Goal: Contribute content

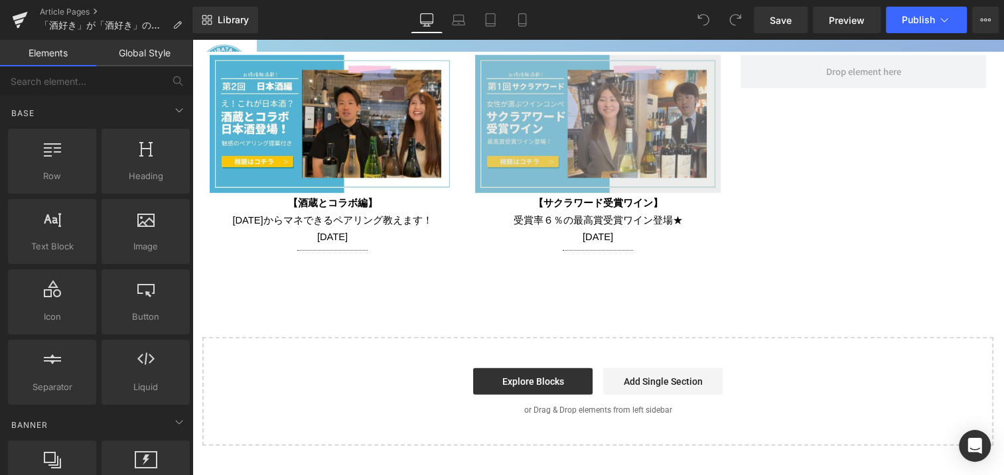
scroll to position [2595, 0]
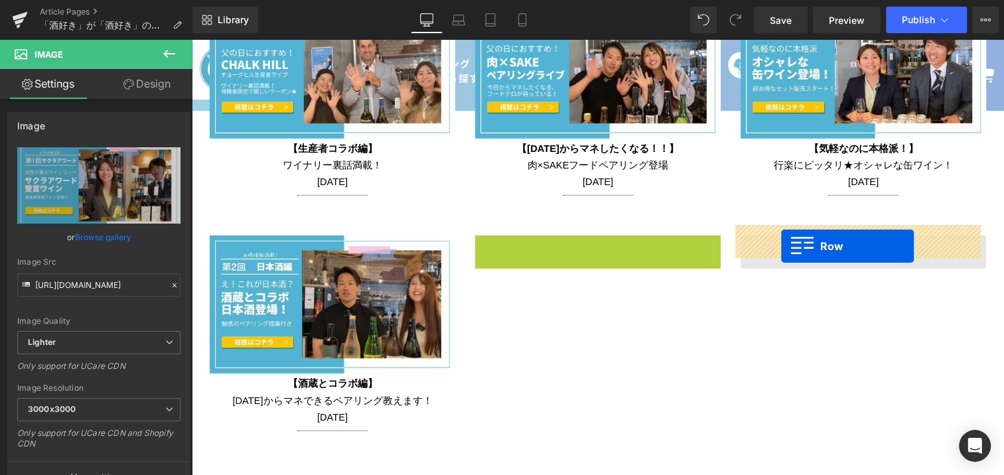
drag, startPoint x: 499, startPoint y: 236, endPoint x: 781, endPoint y: 246, distance: 282.3
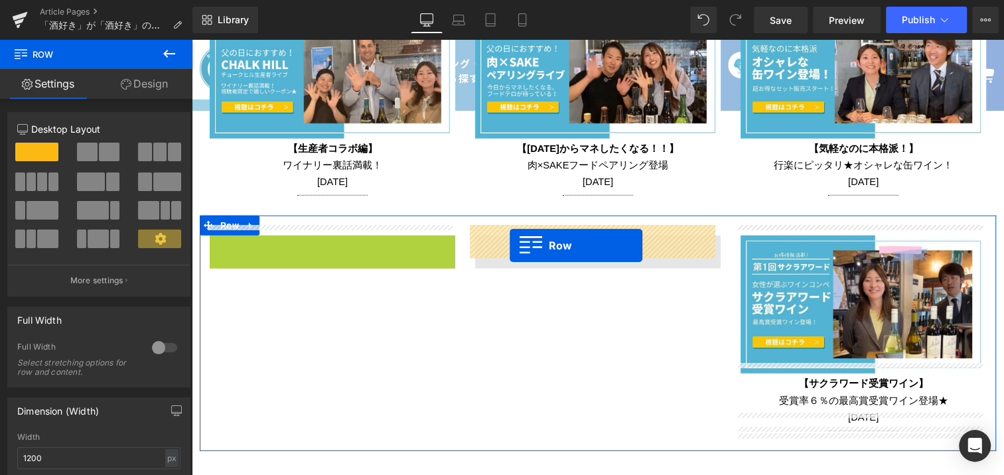
drag, startPoint x: 230, startPoint y: 229, endPoint x: 510, endPoint y: 246, distance: 280.0
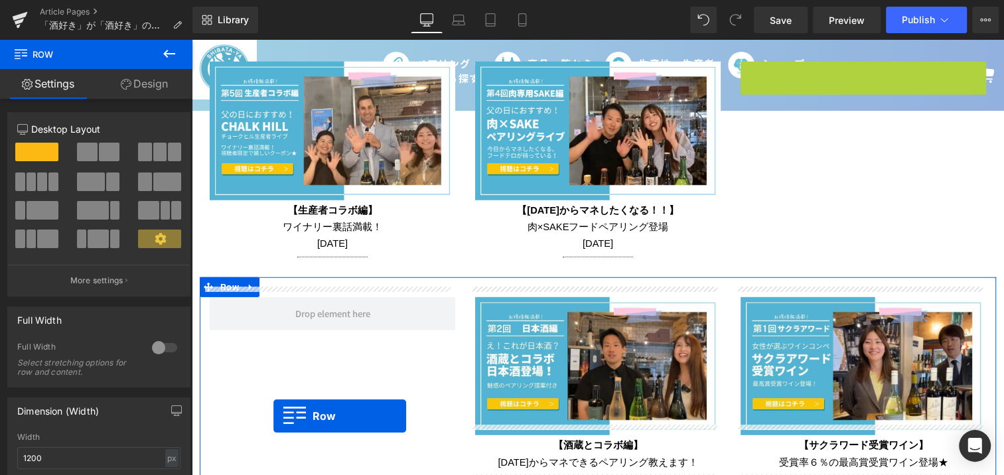
scroll to position [2547, 0]
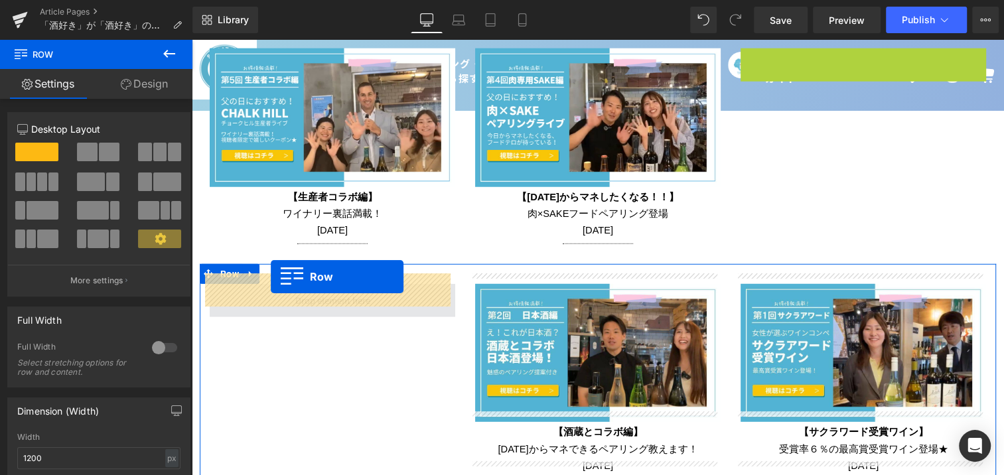
drag, startPoint x: 767, startPoint y: 185, endPoint x: 270, endPoint y: 278, distance: 506.0
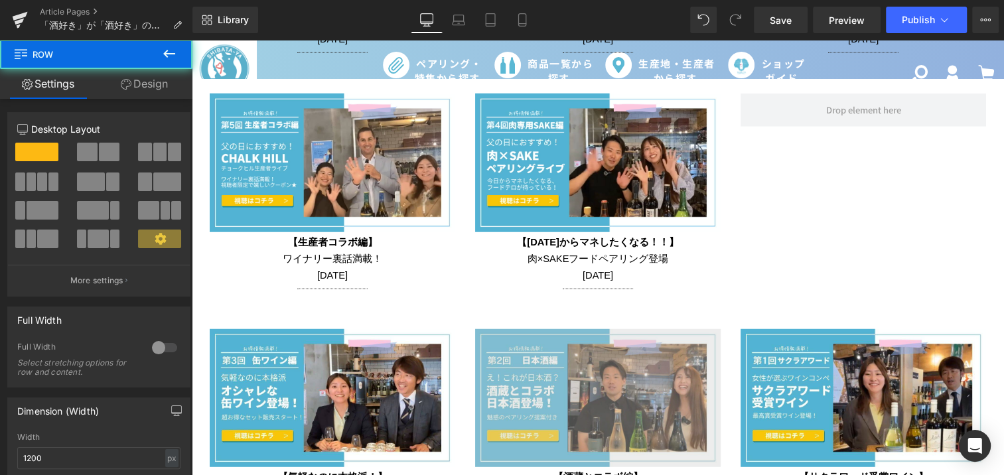
scroll to position [2365, 0]
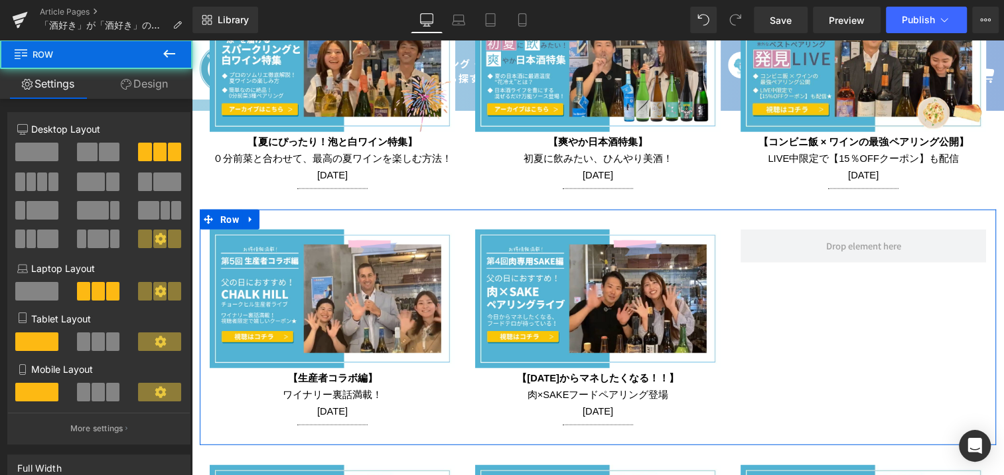
click at [807, 307] on div "Image 【生産者コラボ編】 ワイナリー裏話満載！ [DATE] Text Block Separator Row Image 【[DATE]からマネしたく…" at bounding box center [598, 328] width 797 height 236
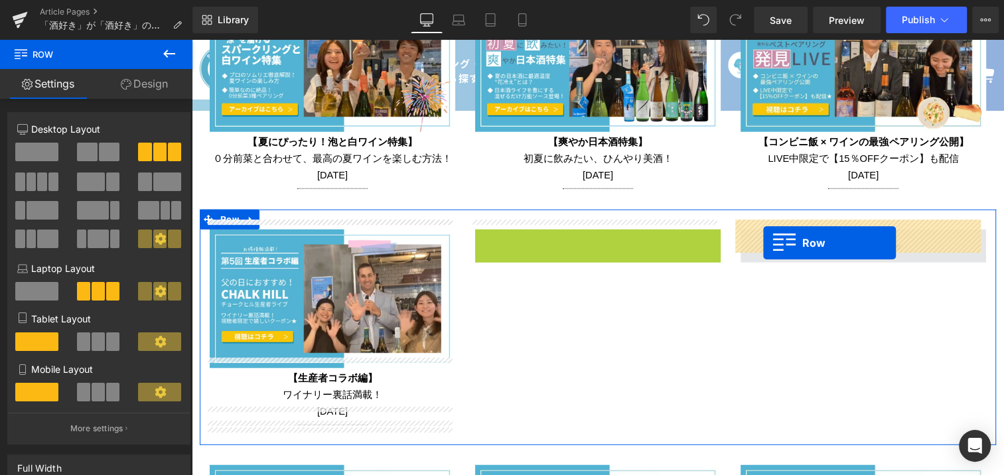
drag, startPoint x: 499, startPoint y: 228, endPoint x: 765, endPoint y: 244, distance: 266.0
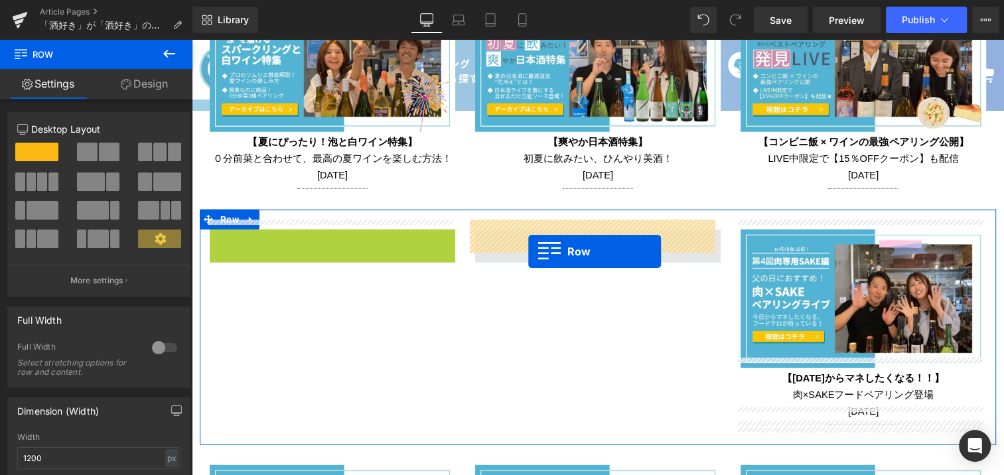
drag, startPoint x: 234, startPoint y: 230, endPoint x: 526, endPoint y: 248, distance: 292.0
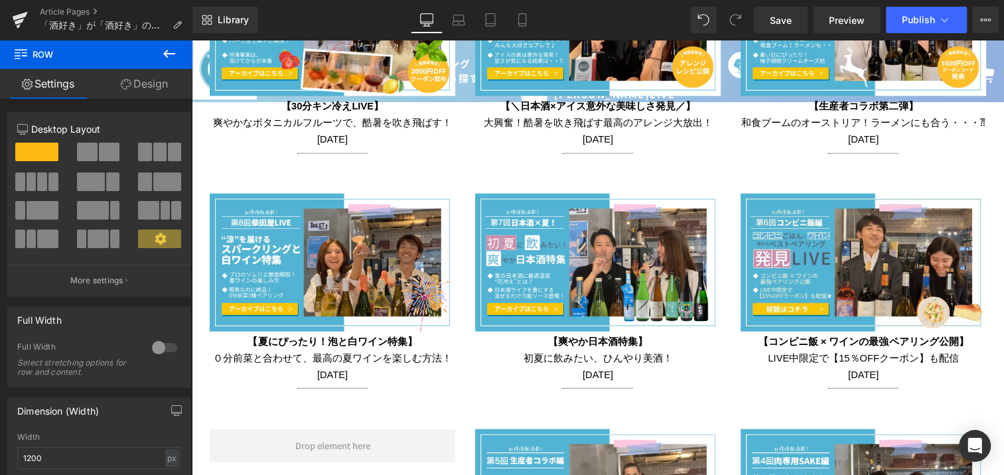
scroll to position [2245, 0]
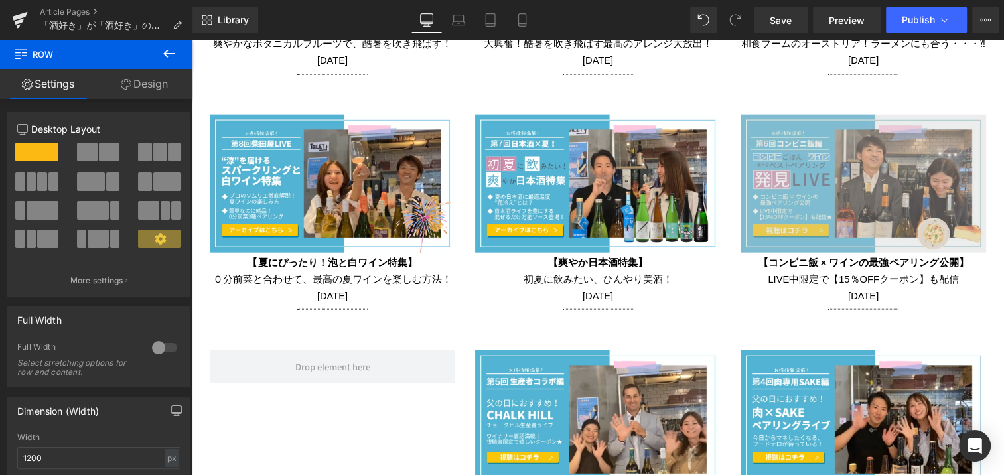
click at [791, 149] on img at bounding box center [864, 184] width 246 height 138
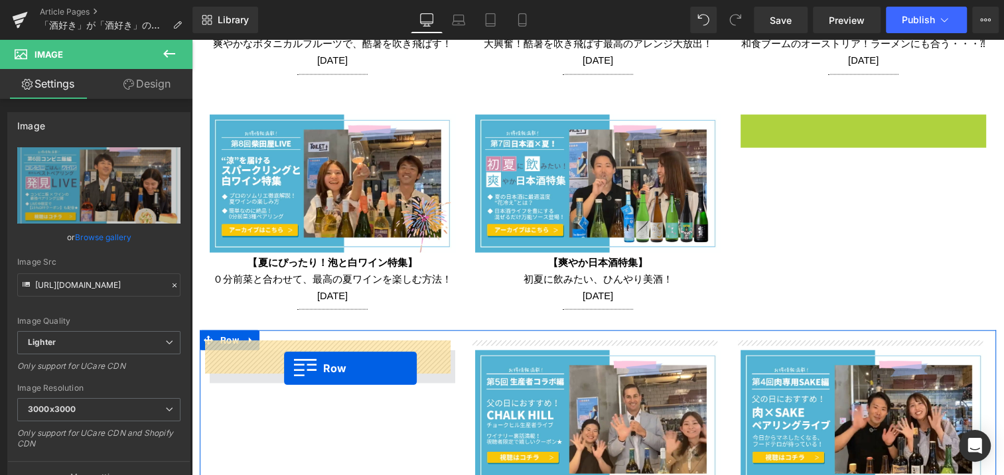
drag, startPoint x: 769, startPoint y: 112, endPoint x: 284, endPoint y: 368, distance: 548.2
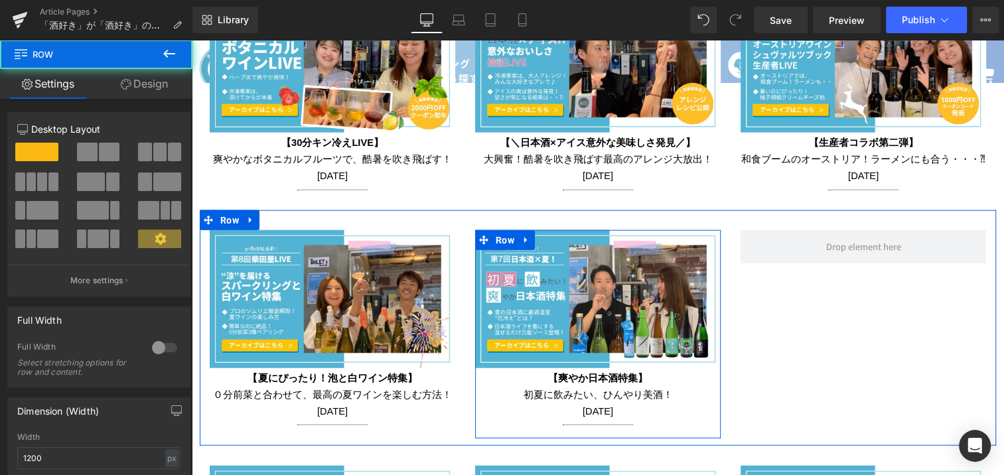
scroll to position [2124, 0]
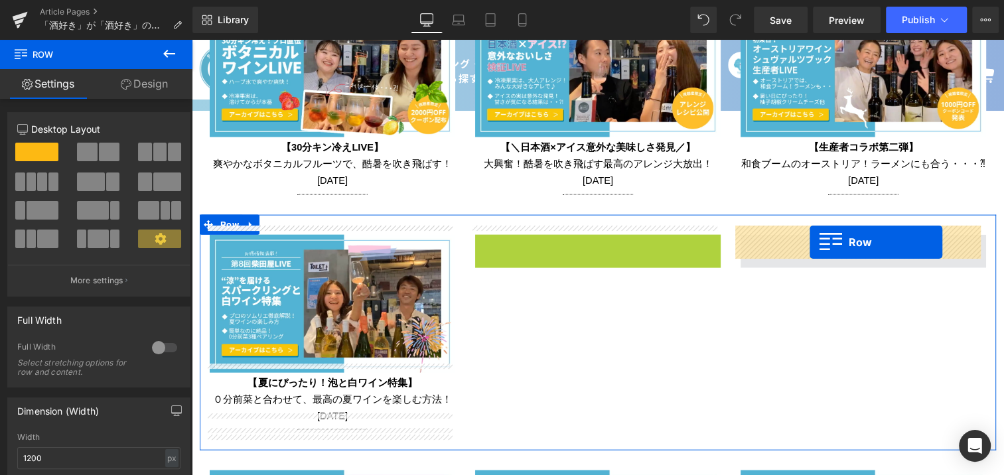
drag, startPoint x: 505, startPoint y: 240, endPoint x: 810, endPoint y: 244, distance: 305.4
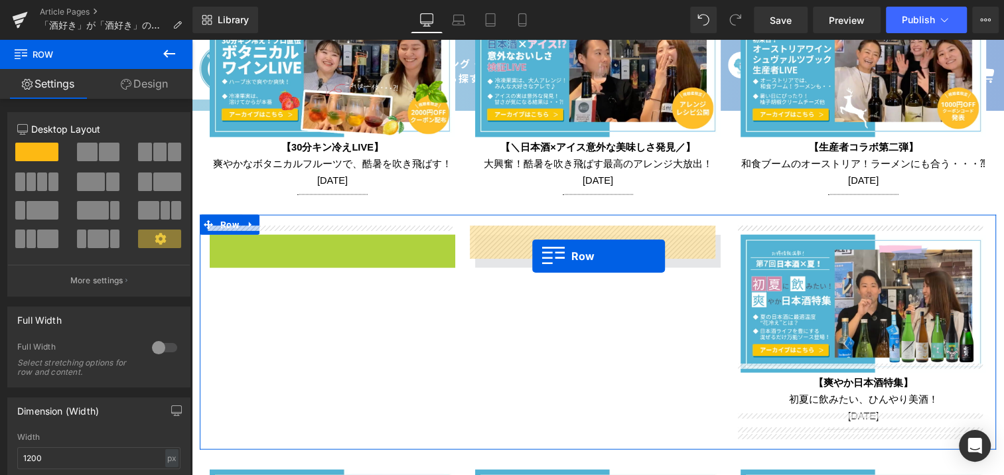
drag, startPoint x: 241, startPoint y: 239, endPoint x: 532, endPoint y: 256, distance: 292.0
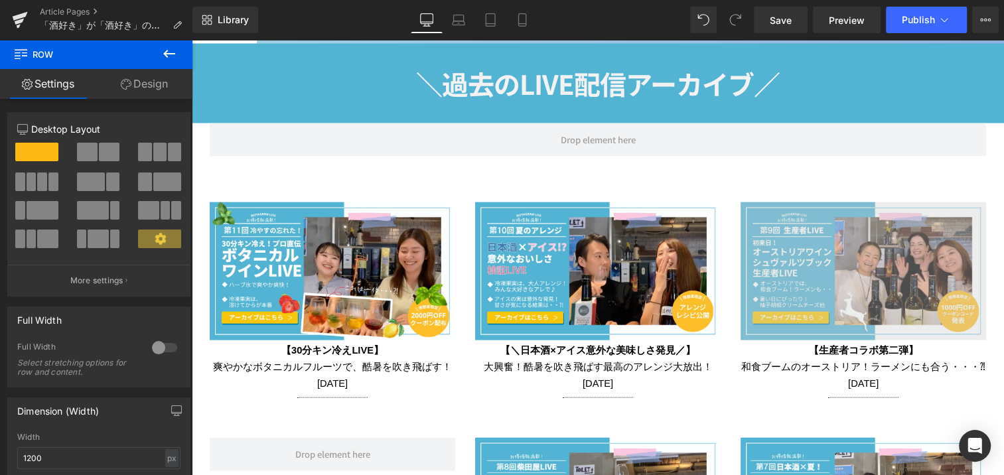
scroll to position [1943, 0]
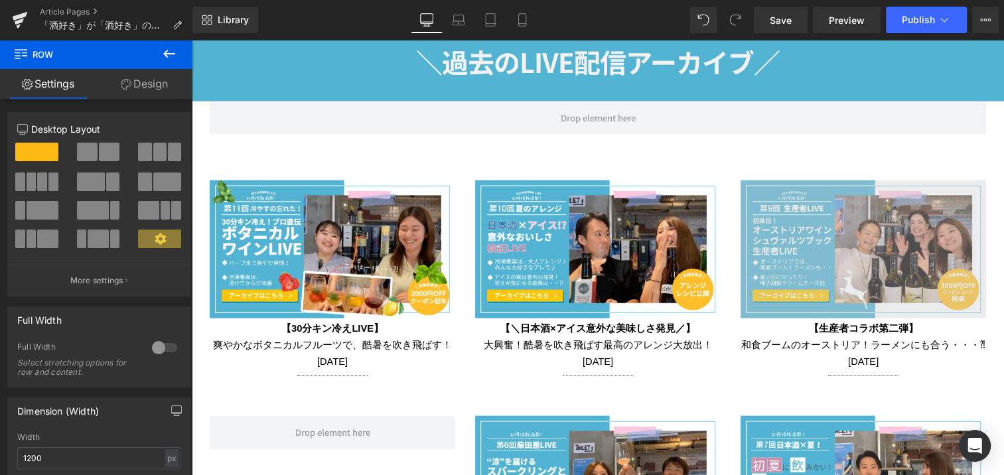
click at [783, 193] on img at bounding box center [864, 250] width 246 height 138
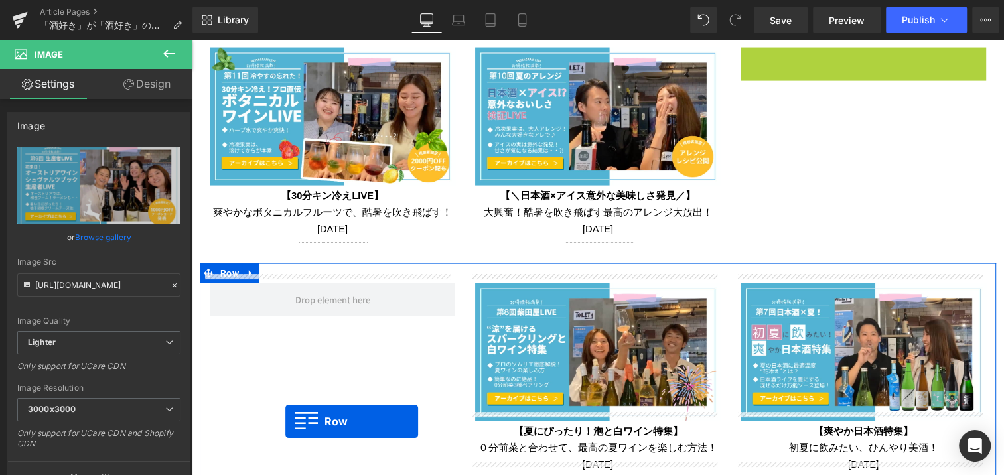
scroll to position [2089, 0]
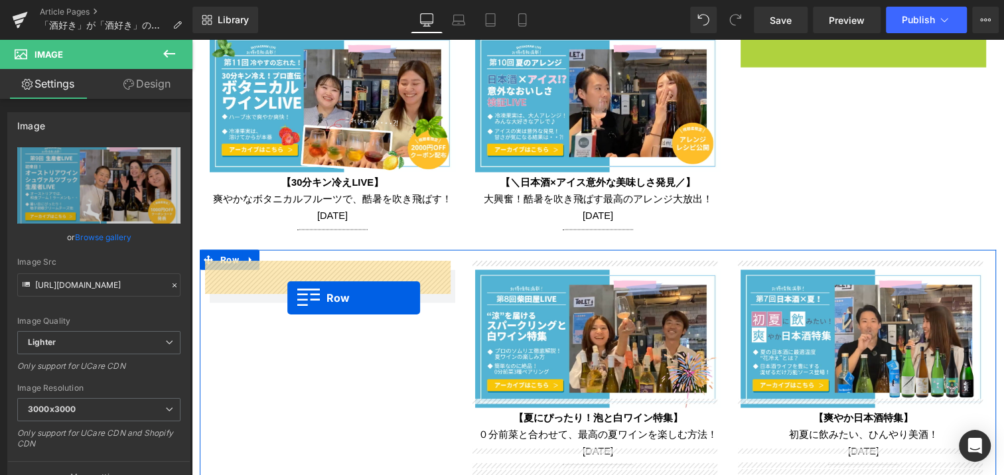
drag, startPoint x: 765, startPoint y: 185, endPoint x: 287, endPoint y: 298, distance: 490.6
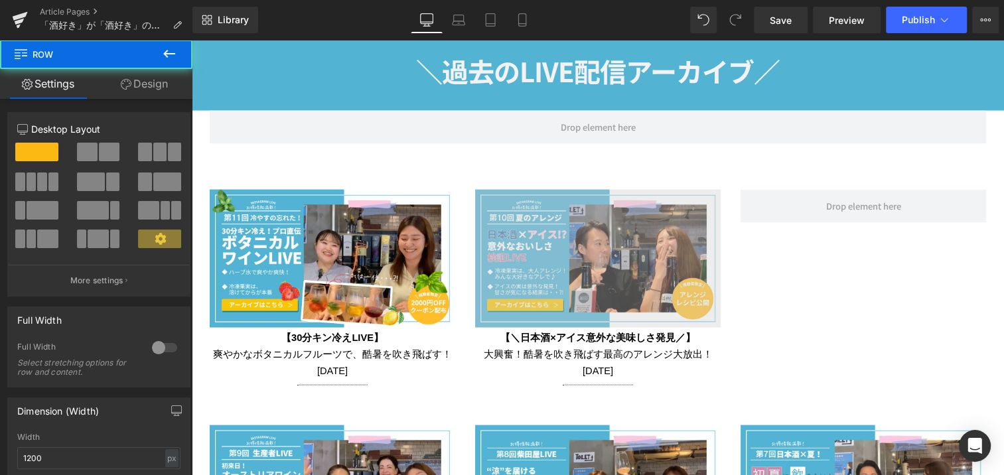
scroll to position [1908, 0]
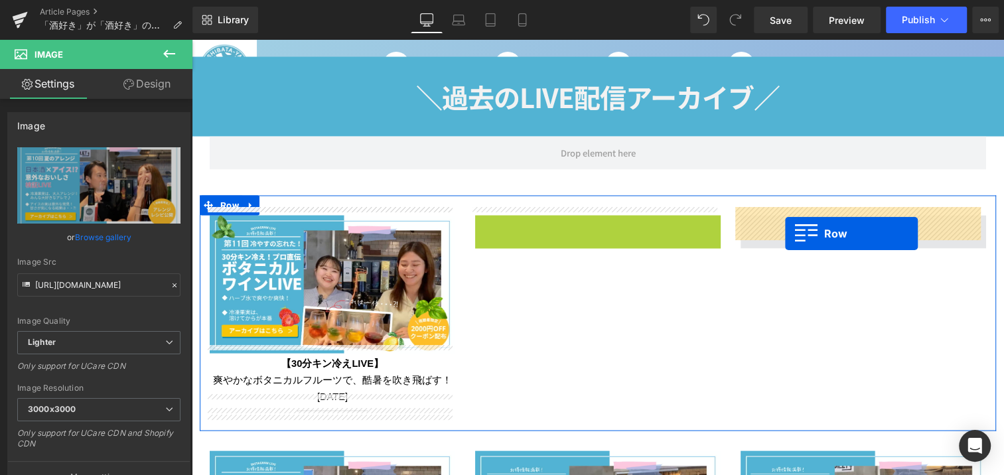
drag, startPoint x: 499, startPoint y: 217, endPoint x: 785, endPoint y: 234, distance: 287.3
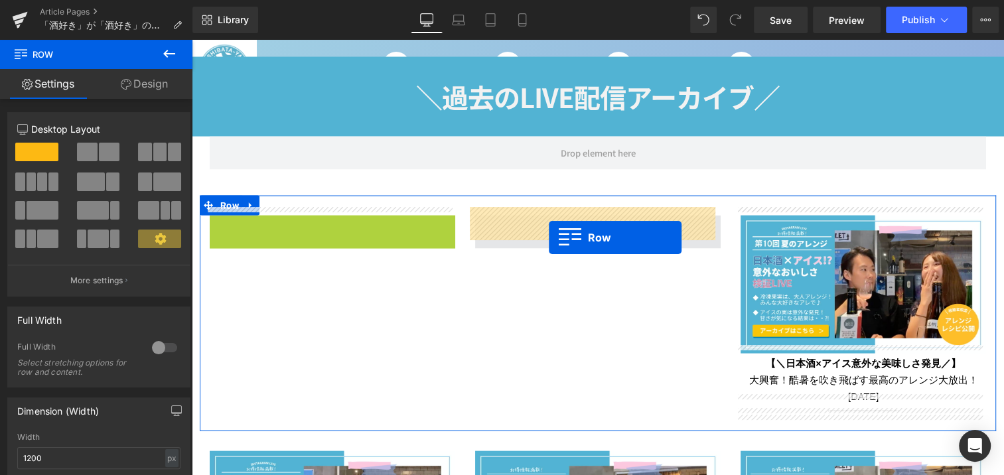
drag, startPoint x: 229, startPoint y: 216, endPoint x: 549, endPoint y: 238, distance: 320.8
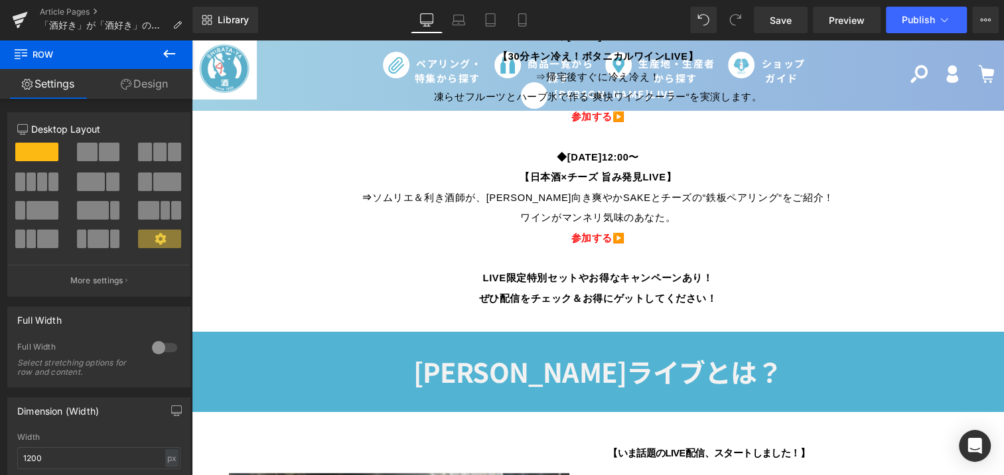
scroll to position [701, 0]
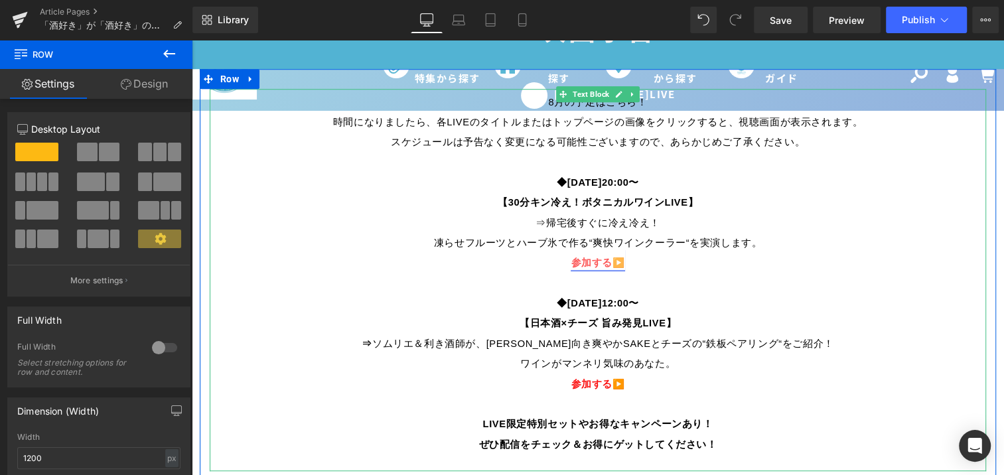
click at [614, 258] on span "▶️" at bounding box center [619, 263] width 13 height 11
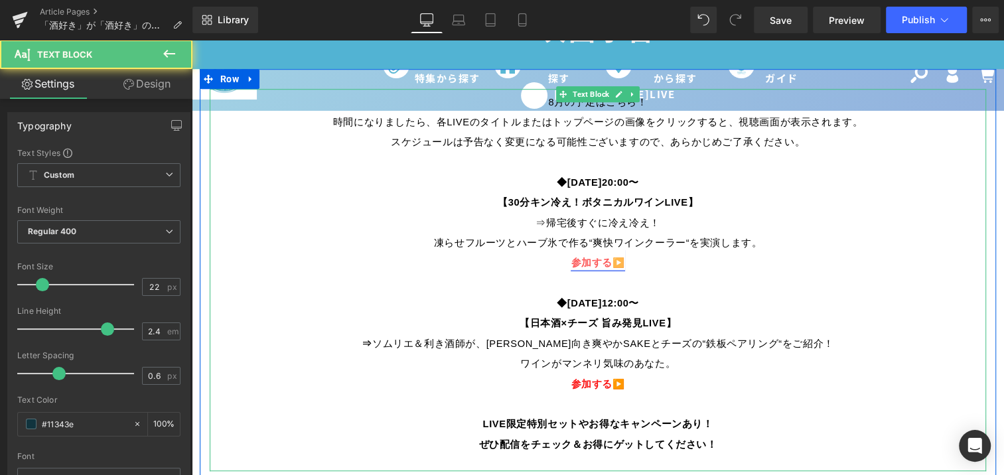
click at [593, 260] on span "参加する" at bounding box center [591, 263] width 41 height 11
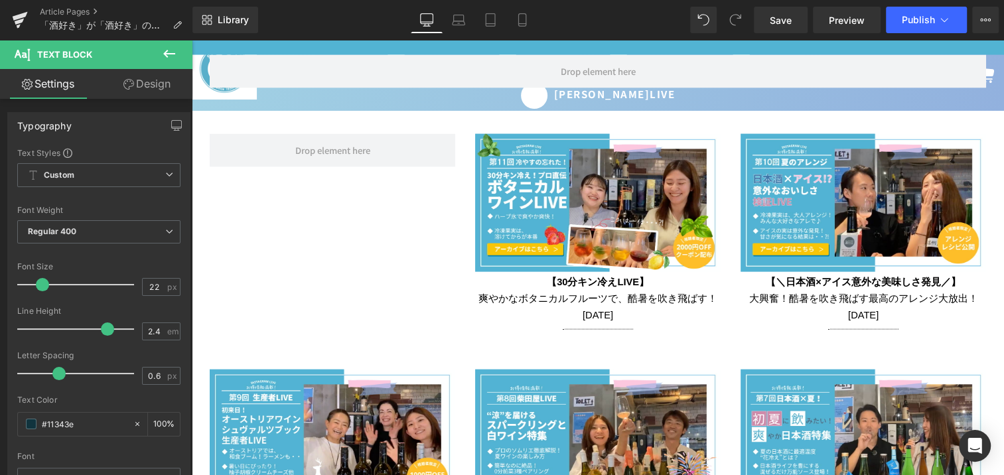
scroll to position [1968, 0]
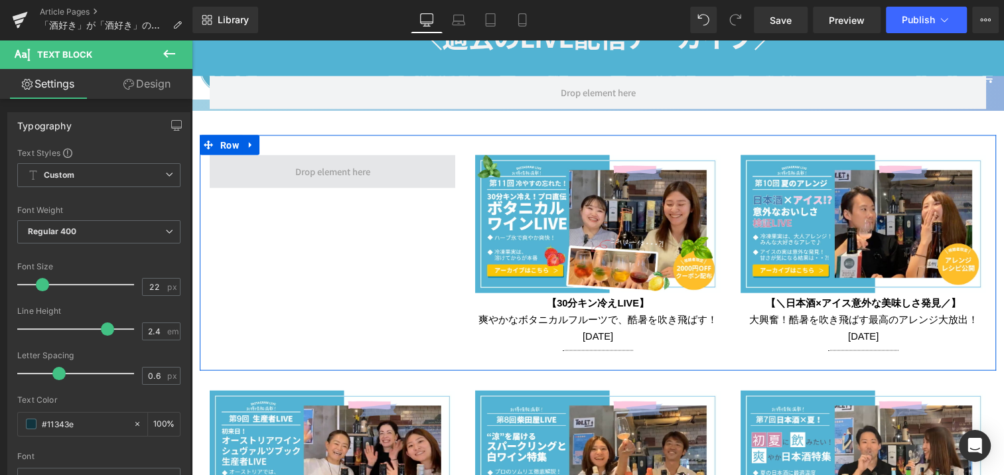
click at [335, 161] on span at bounding box center [332, 172] width 84 height 22
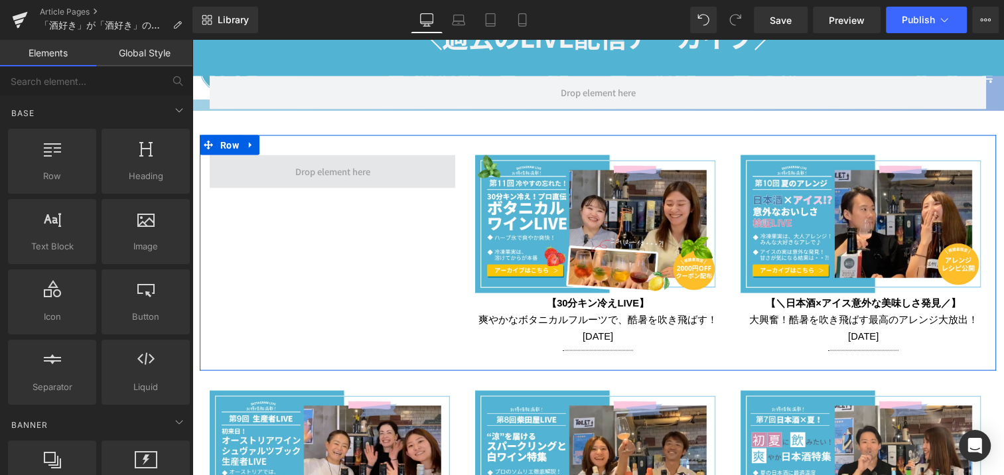
click at [318, 171] on span at bounding box center [332, 172] width 84 height 22
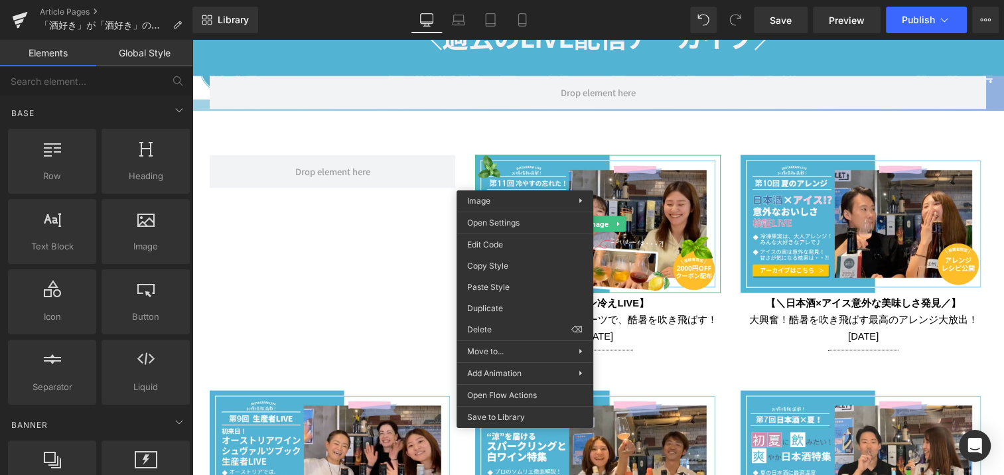
click at [379, 247] on div "Image 【30分キン冷えLIVE】 爽やかなボタニカルフルーツで、酷暑を吹き飛ばす！ [DATE] Text Block Separator Row Im…" at bounding box center [598, 253] width 797 height 236
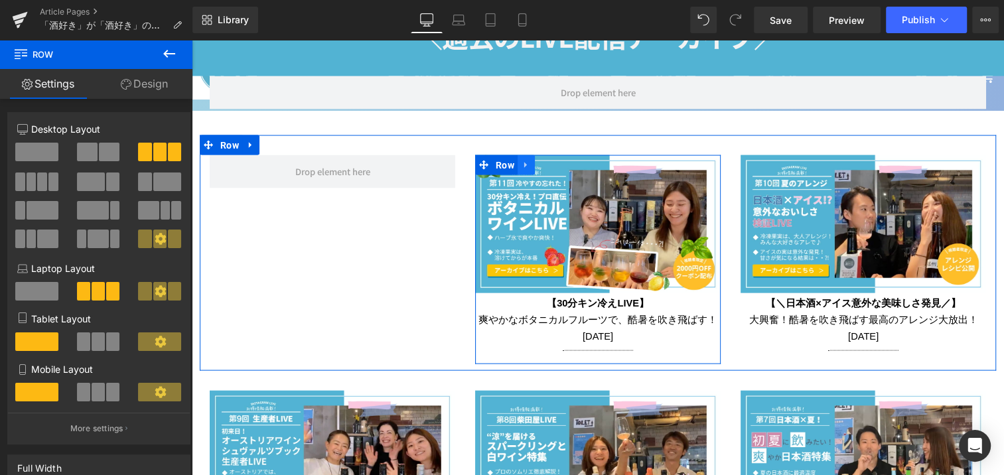
click at [524, 162] on icon at bounding box center [525, 165] width 3 height 6
click at [539, 160] on icon at bounding box center [543, 165] width 9 height 10
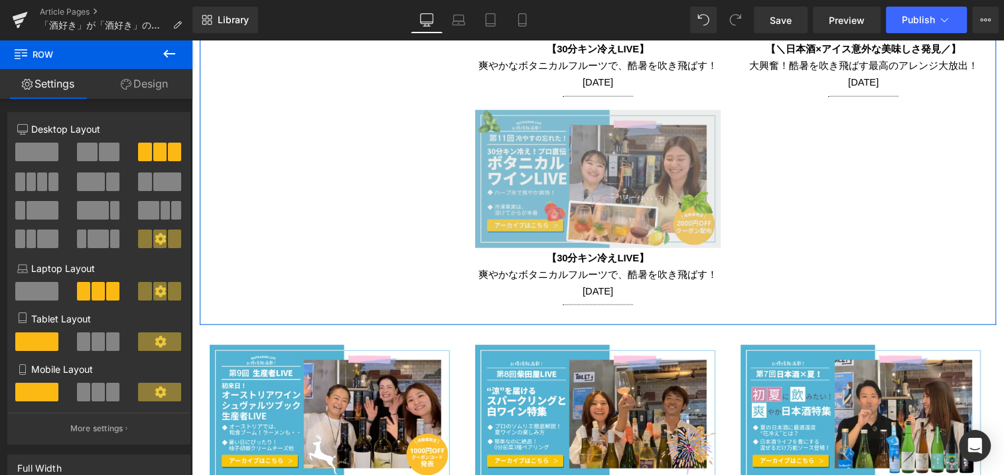
scroll to position [2110, 0]
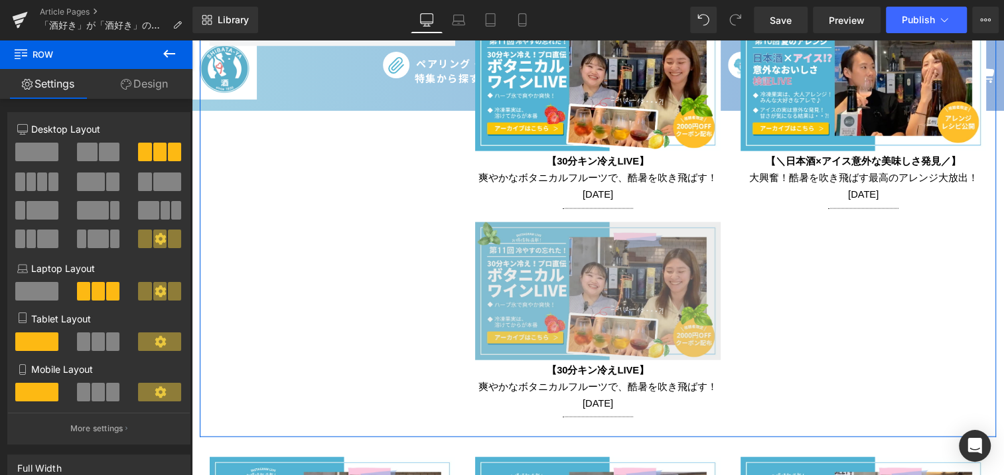
click at [506, 238] on img at bounding box center [598, 291] width 246 height 138
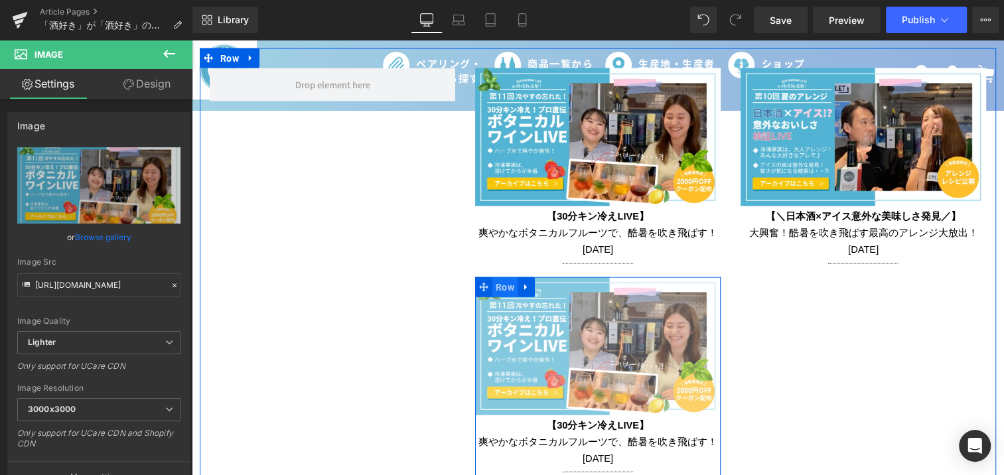
scroll to position [1990, 0]
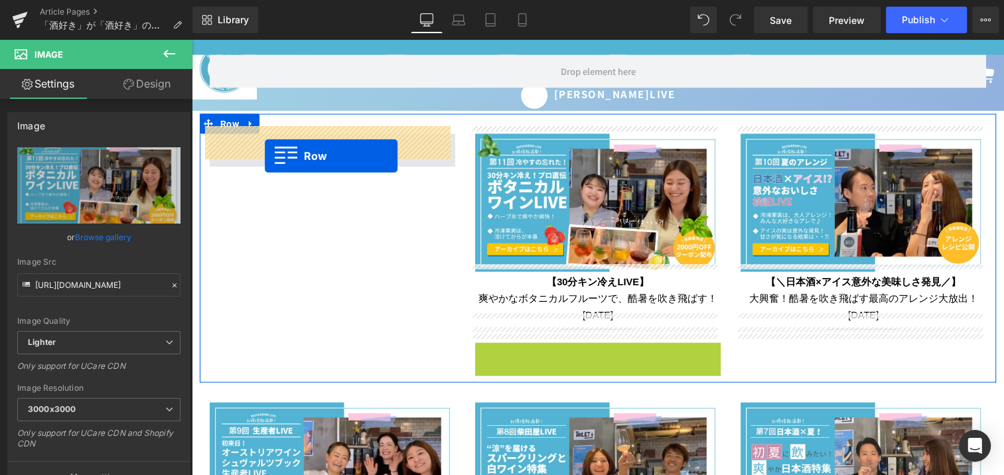
drag, startPoint x: 496, startPoint y: 349, endPoint x: 265, endPoint y: 156, distance: 300.7
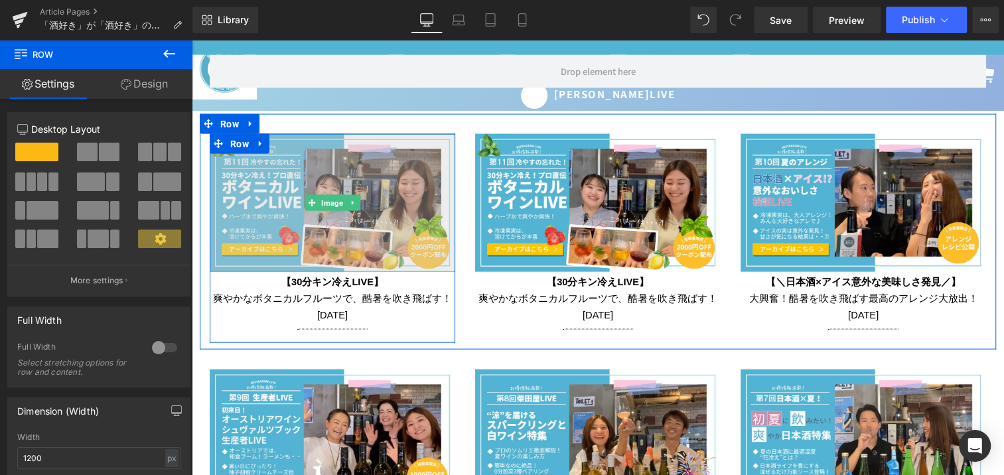
click at [303, 166] on img at bounding box center [333, 203] width 246 height 138
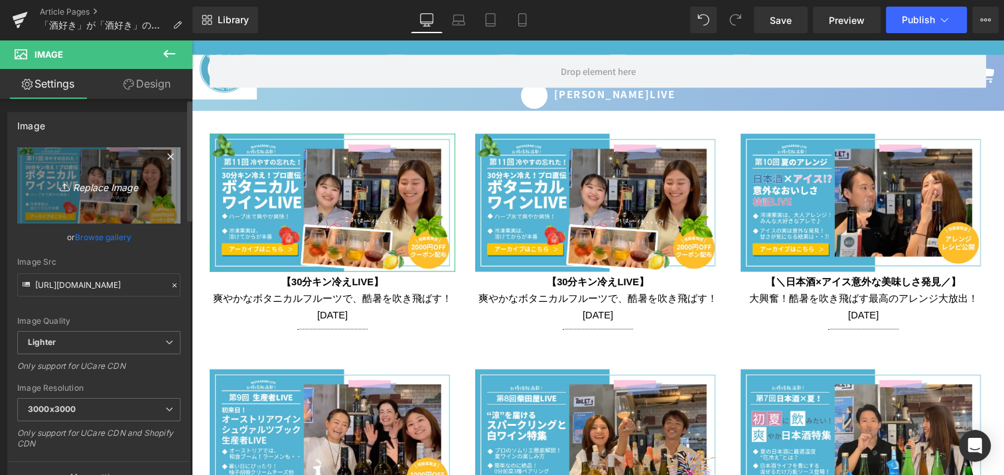
click at [138, 181] on icon "Replace Image" at bounding box center [99, 185] width 106 height 17
type input "C:\fakepath\オンラインサムネSAKE-YAイベント([DATE] x 576 px).jpg"
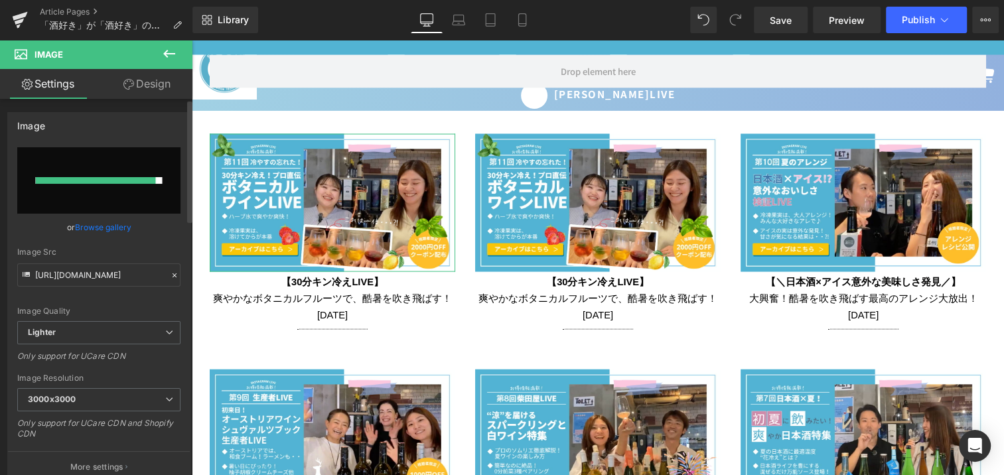
type input "[URL][DOMAIN_NAME]"
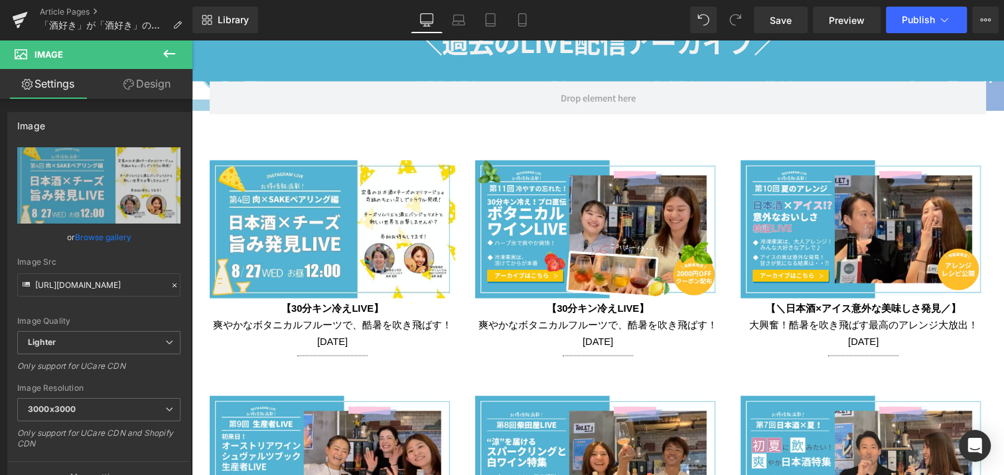
scroll to position [1929, 0]
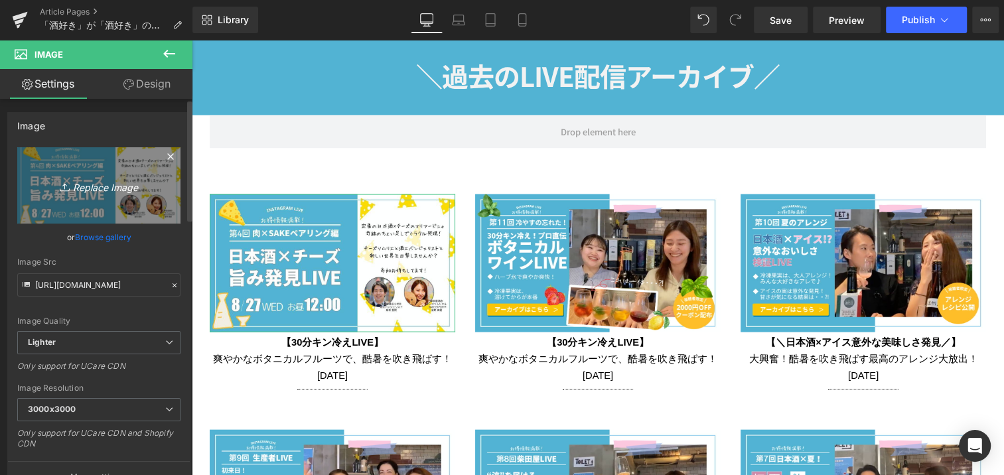
click at [102, 183] on icon "Replace Image" at bounding box center [99, 185] width 106 height 17
type input "C:\fakepath\オンラインサムネSAKE-YAイベント([DATE] x 576 px) (1).png"
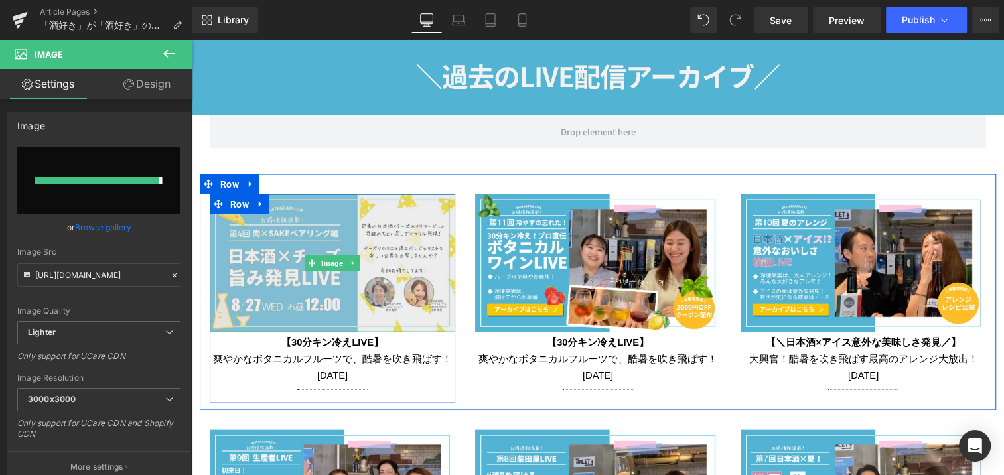
type input "[URL][DOMAIN_NAME]"
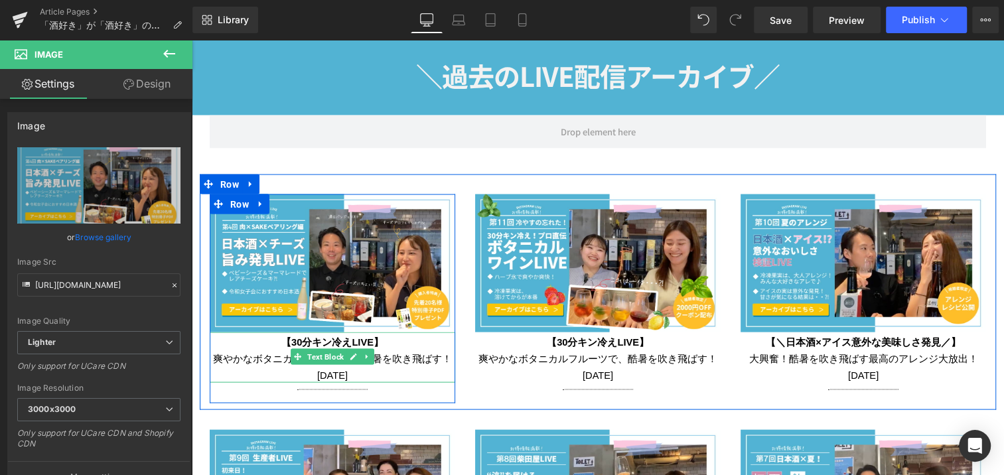
click at [293, 337] on span "【30分キン冷えLIVE】" at bounding box center [332, 342] width 102 height 11
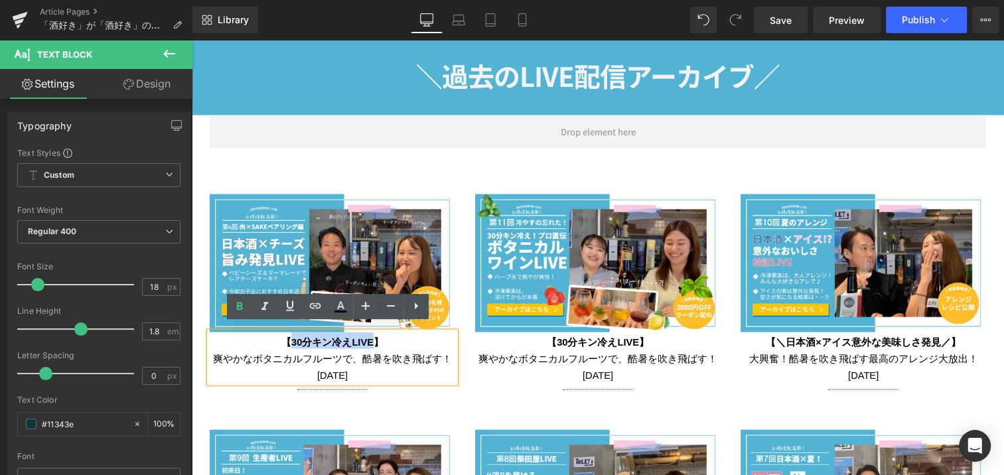
drag, startPoint x: 287, startPoint y: 334, endPoint x: 366, endPoint y: 335, distance: 79.7
click at [366, 337] on span "【30分キン冷えLIVE】" at bounding box center [332, 342] width 102 height 11
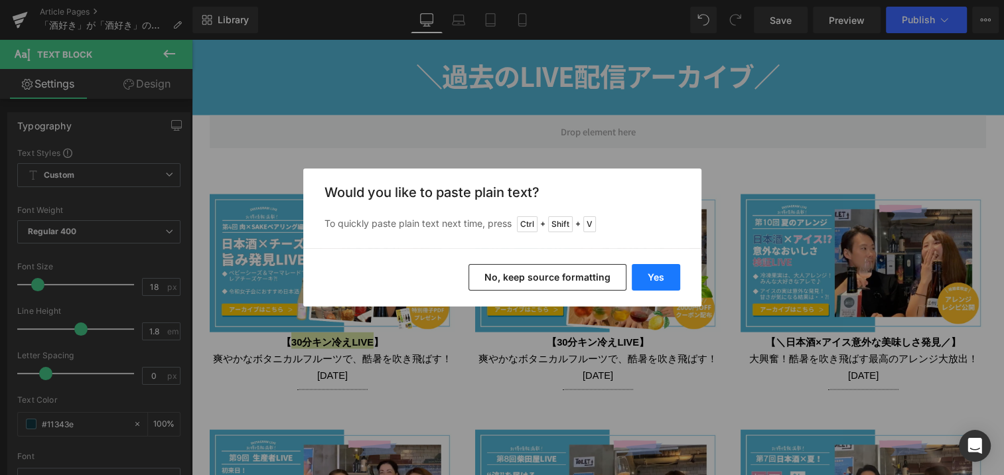
click at [650, 282] on button "Yes" at bounding box center [656, 277] width 48 height 27
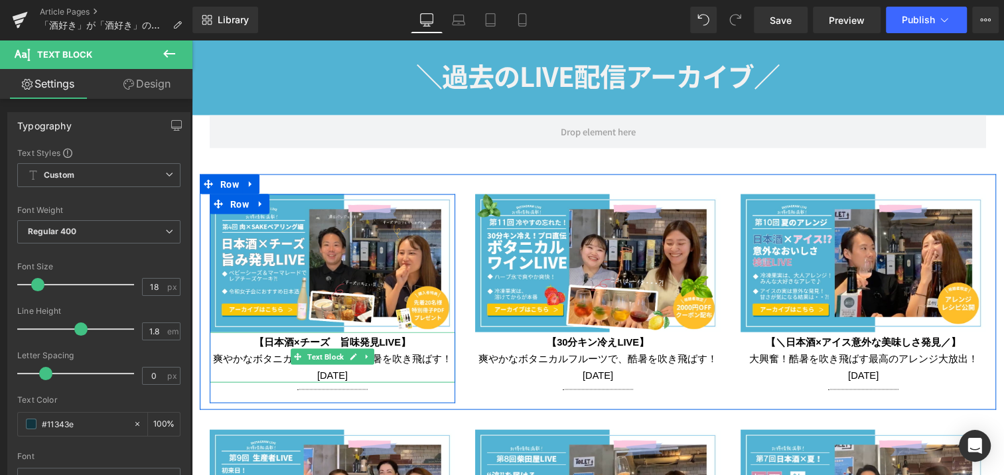
click at [333, 337] on span "【日本酒×チーズ　旨味発見LIVE】" at bounding box center [332, 342] width 157 height 11
click at [238, 354] on span "爽やかなボタニカルフルーツで、酷暑を吹き飛ばす！ [DATE]" at bounding box center [332, 367] width 239 height 27
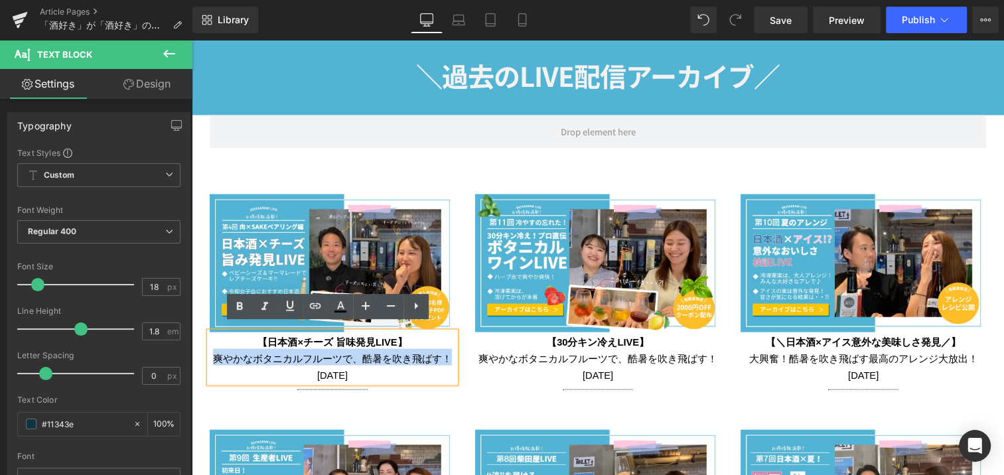
drag, startPoint x: 210, startPoint y: 350, endPoint x: 445, endPoint y: 345, distance: 235.1
click at [445, 349] on p "爽やかなボタニカルフルーツで、酷暑を吹き飛ばす！ [DATE]" at bounding box center [333, 365] width 246 height 33
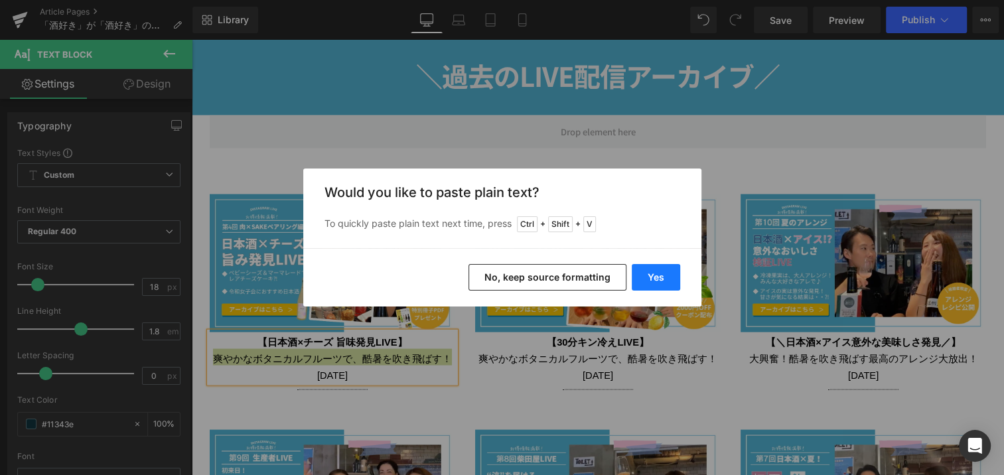
click at [659, 279] on button "Yes" at bounding box center [656, 277] width 48 height 27
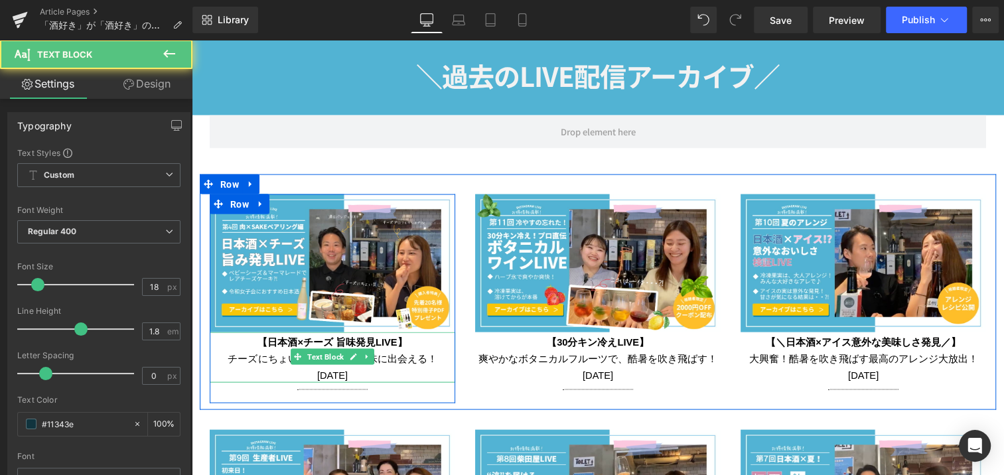
click at [350, 367] on span "チーズにちょい足しで、新しい味に出会える！ [DATE]" at bounding box center [332, 367] width 209 height 27
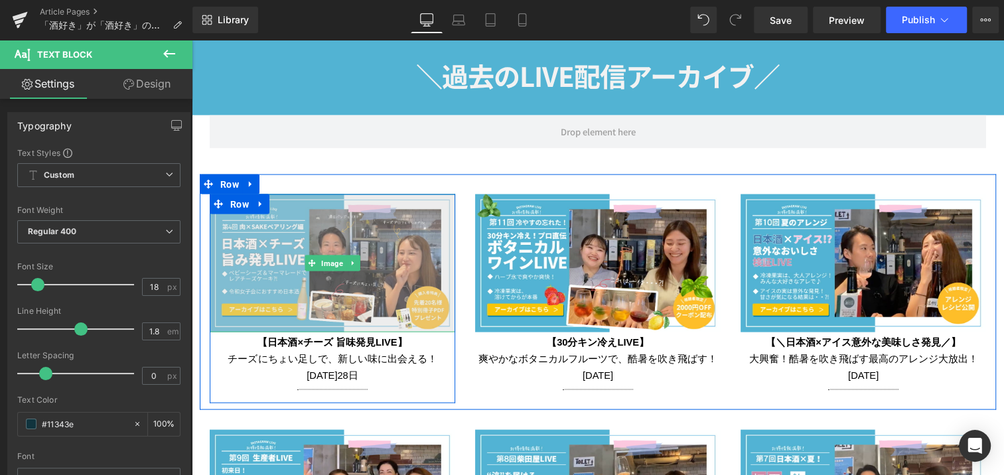
click at [237, 268] on img at bounding box center [333, 264] width 246 height 138
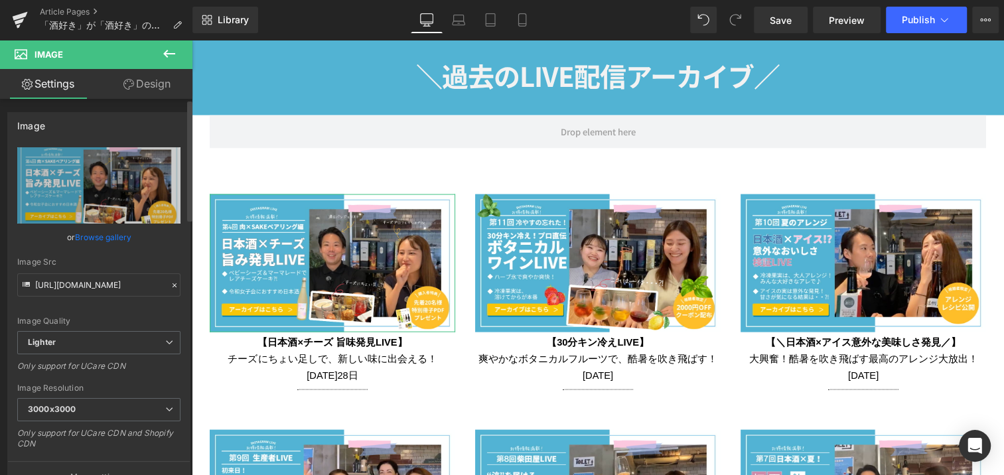
click at [173, 283] on icon at bounding box center [175, 285] width 4 height 4
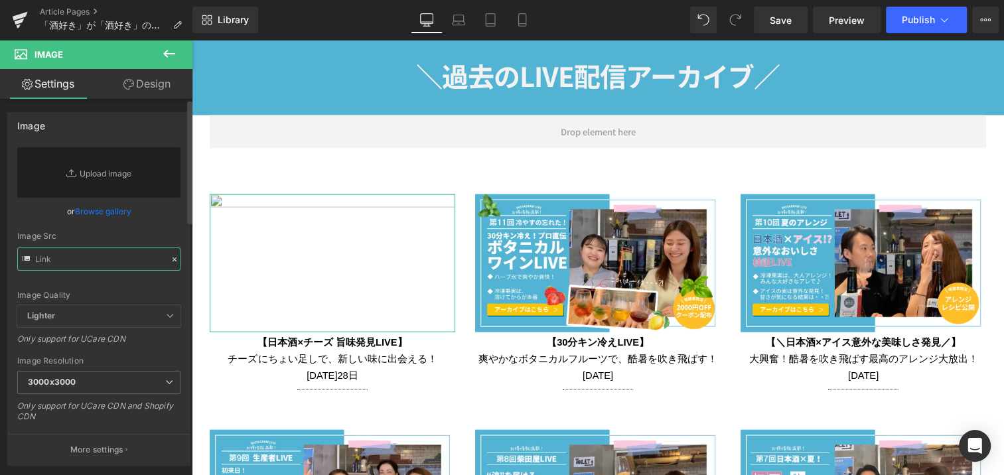
click at [82, 259] on input "text" at bounding box center [98, 259] width 163 height 23
click at [122, 175] on link "Replace Image" at bounding box center [98, 172] width 163 height 50
type input "C:\fakepath\オンラインサムネSAKE-YAイベント([DATE] x 576 px) (1).png"
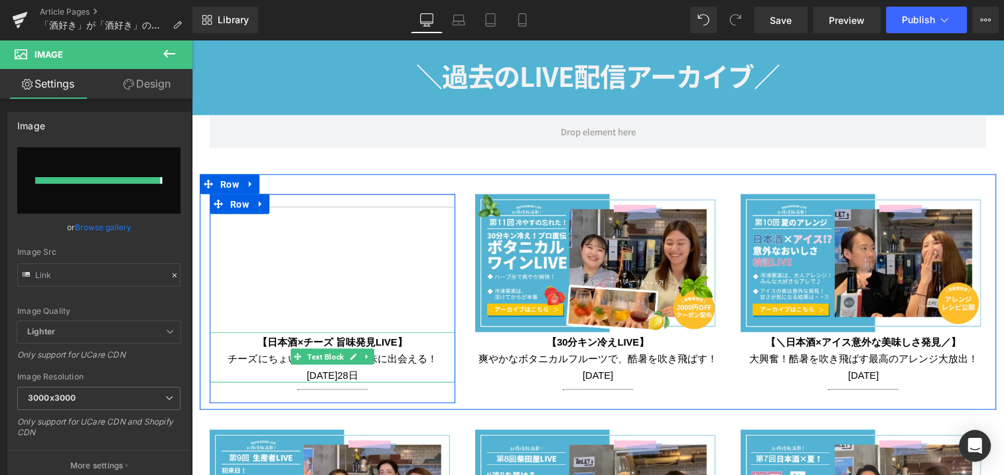
type input "[URL][DOMAIN_NAME]"
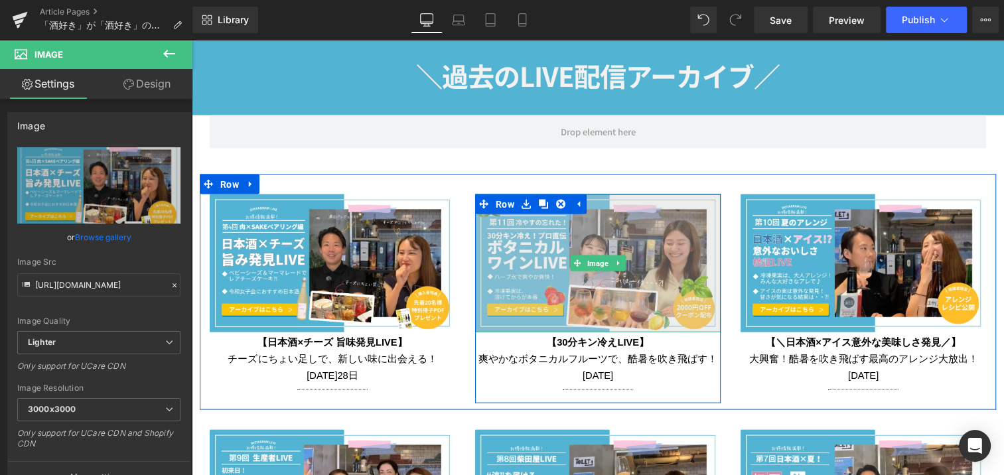
click at [538, 274] on img at bounding box center [598, 264] width 246 height 138
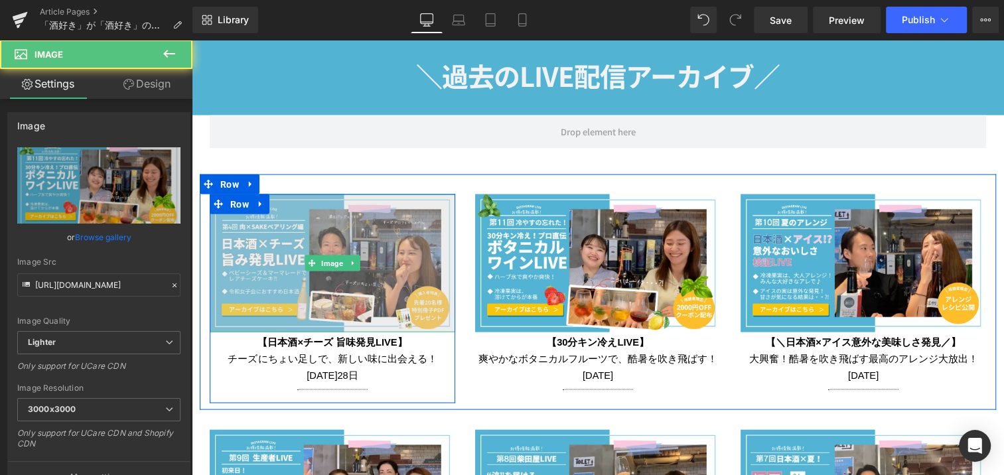
click at [341, 266] on img at bounding box center [333, 264] width 246 height 138
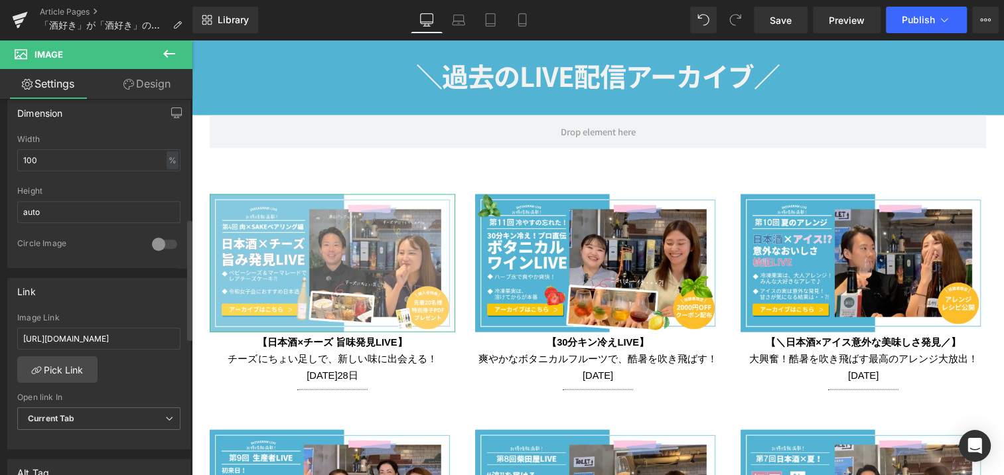
scroll to position [483, 0]
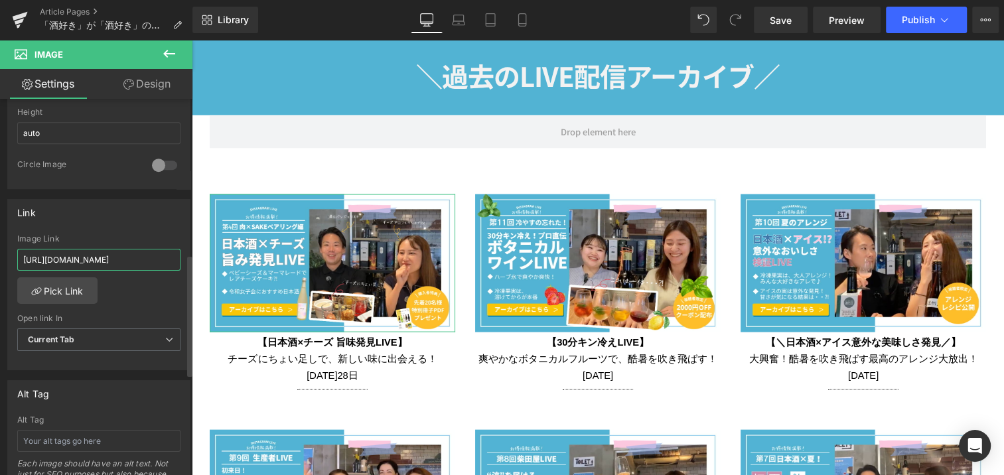
click at [125, 258] on input "[URL][DOMAIN_NAME]" at bounding box center [98, 260] width 163 height 22
type input "[URL][DOMAIN_NAME]"
click at [145, 300] on div "[URL][DOMAIN_NAME] Image Link [URL][DOMAIN_NAME] Pick Link Current Tab New Tab …" at bounding box center [99, 302] width 182 height 136
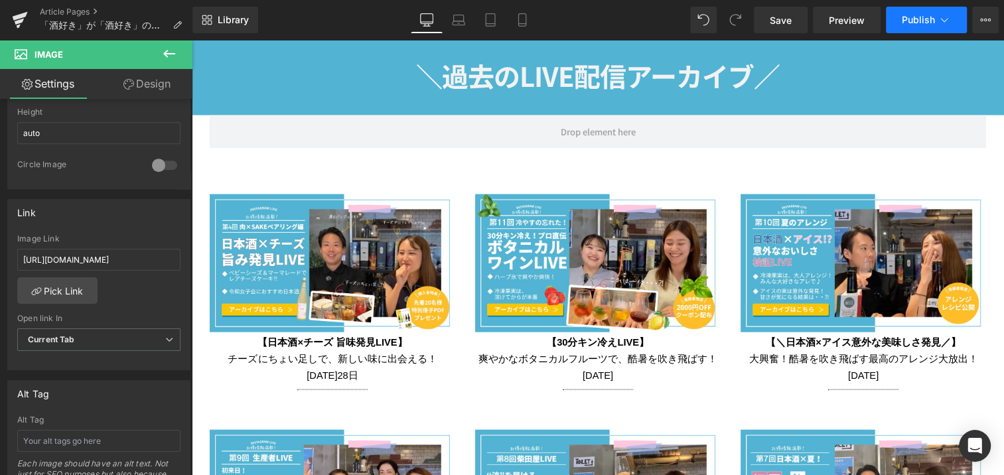
click at [923, 27] on button "Publish" at bounding box center [926, 20] width 81 height 27
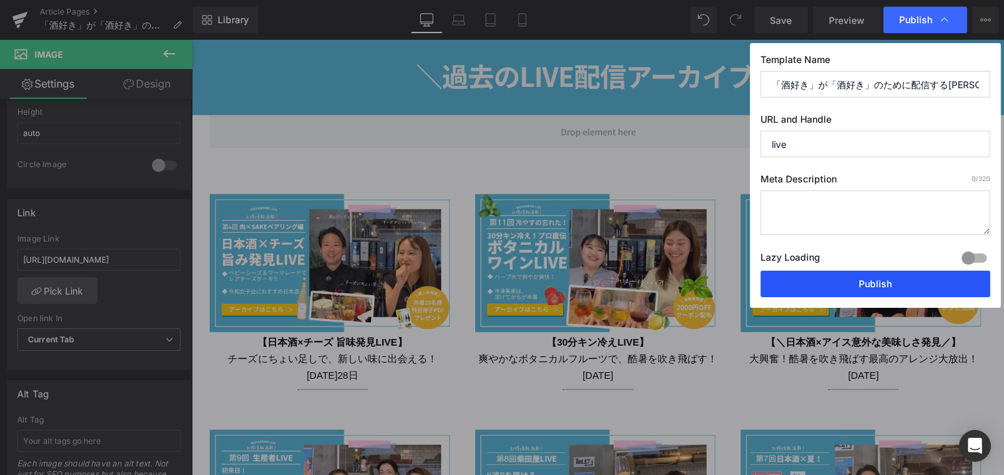
click at [902, 282] on button "Publish" at bounding box center [876, 284] width 230 height 27
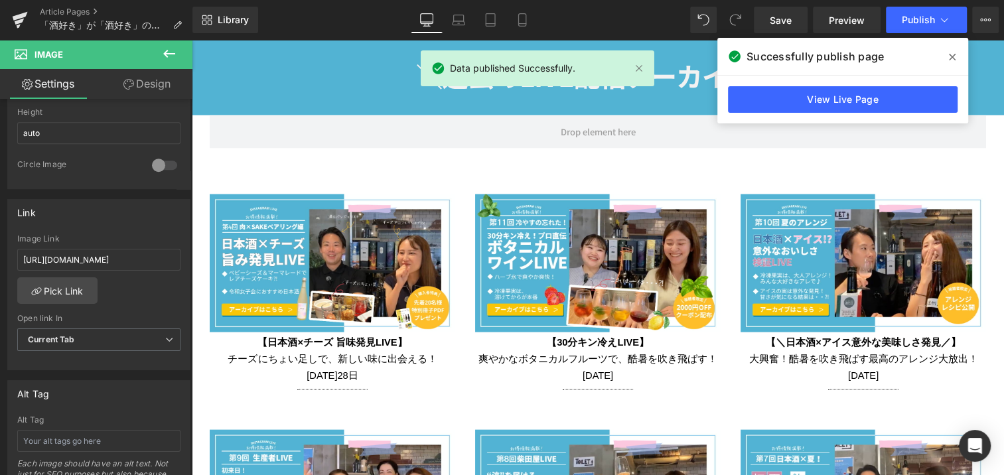
click at [950, 58] on icon at bounding box center [952, 57] width 7 height 11
